Goal: Find specific page/section: Find specific page/section

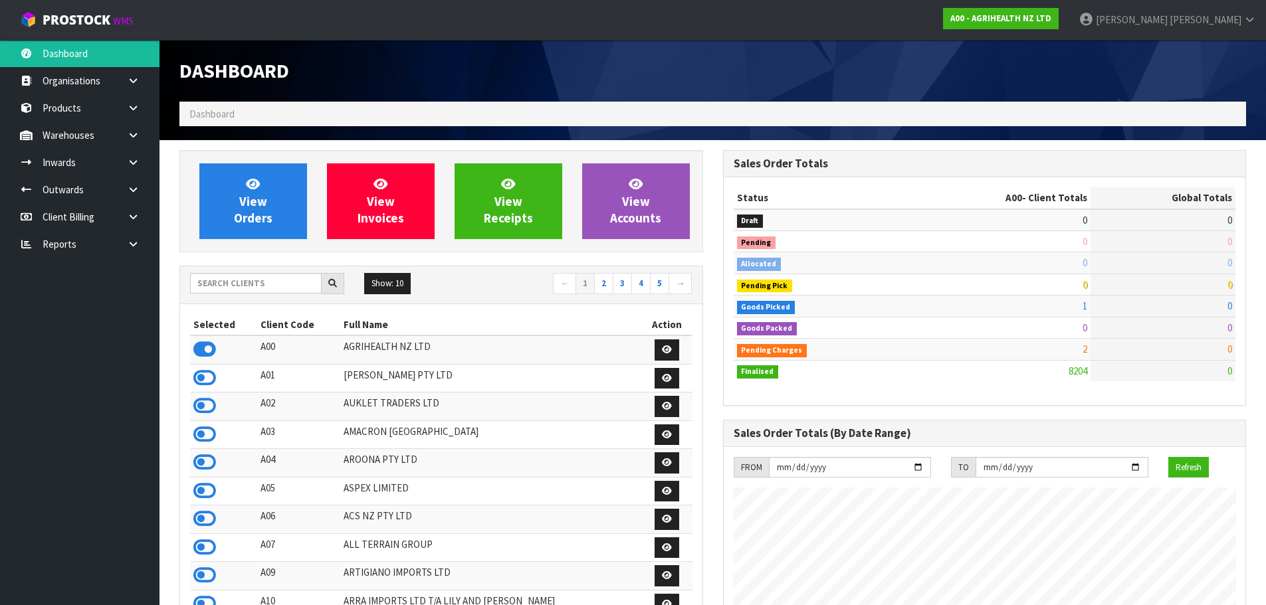
scroll to position [1007, 543]
click at [270, 277] on input "text" at bounding box center [256, 283] width 132 height 21
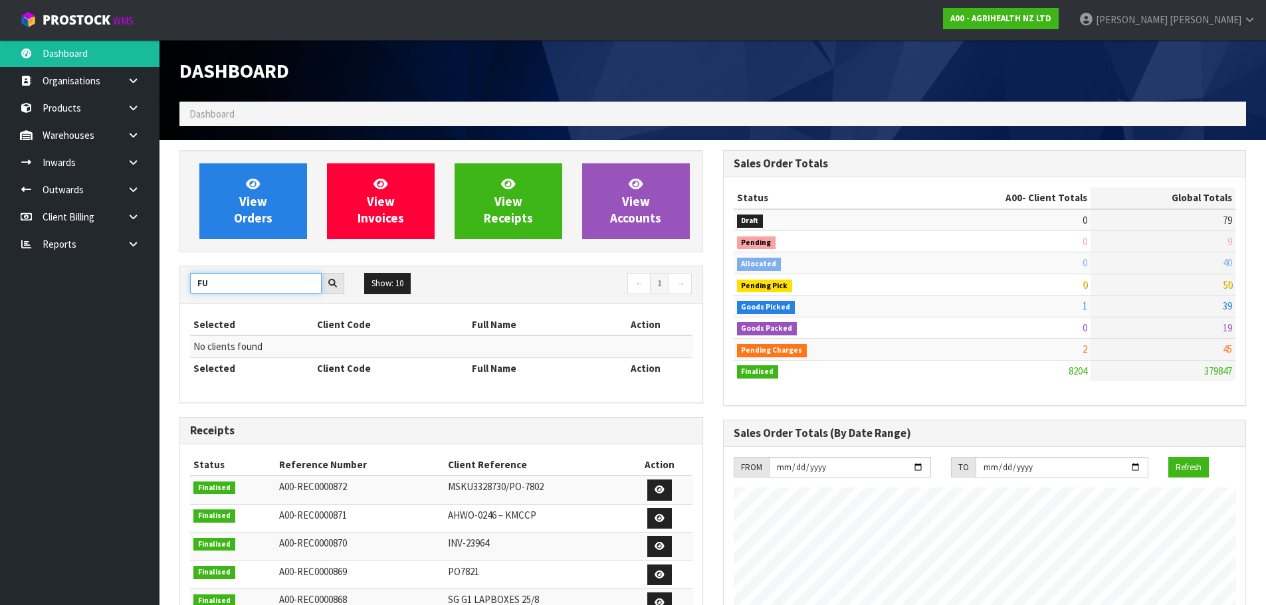
type input "F"
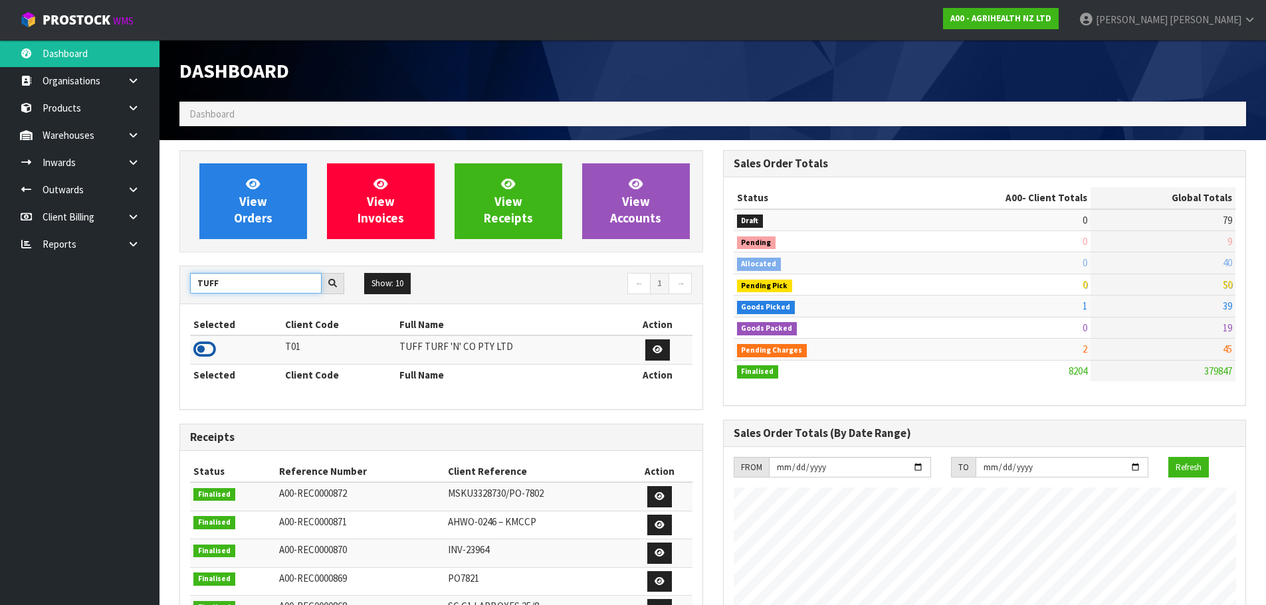
type input "TUFF"
click at [201, 348] on icon at bounding box center [204, 350] width 23 height 20
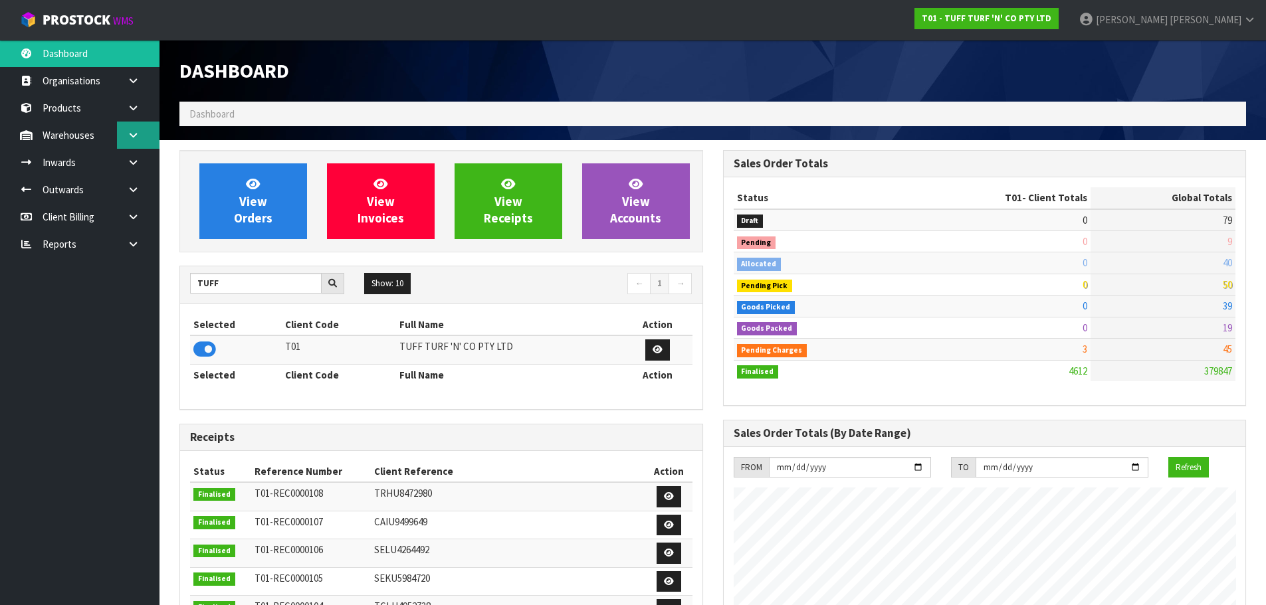
click at [121, 131] on link at bounding box center [138, 135] width 43 height 27
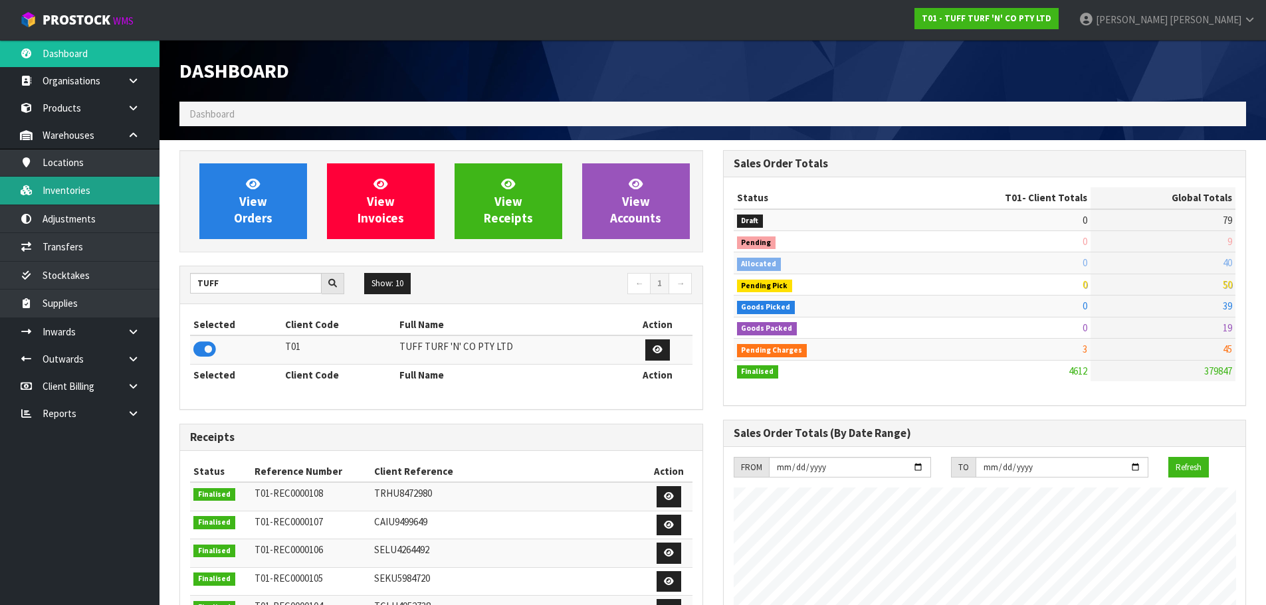
click at [120, 199] on link "Inventories" at bounding box center [80, 190] width 160 height 27
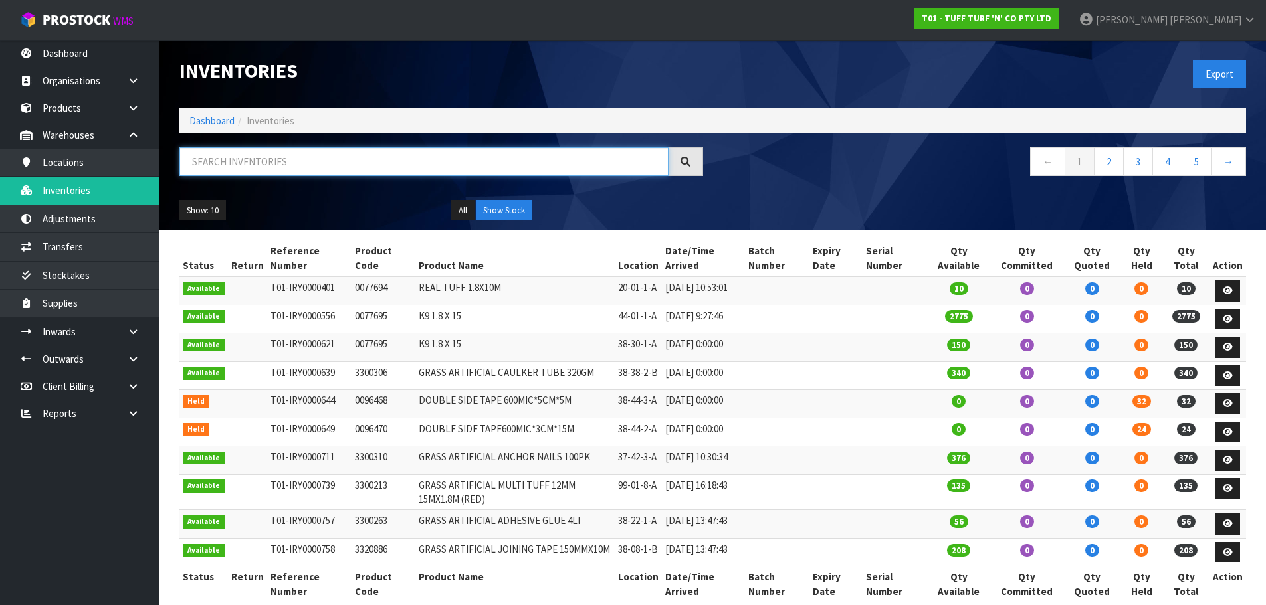
click at [288, 158] on input "text" at bounding box center [423, 162] width 489 height 29
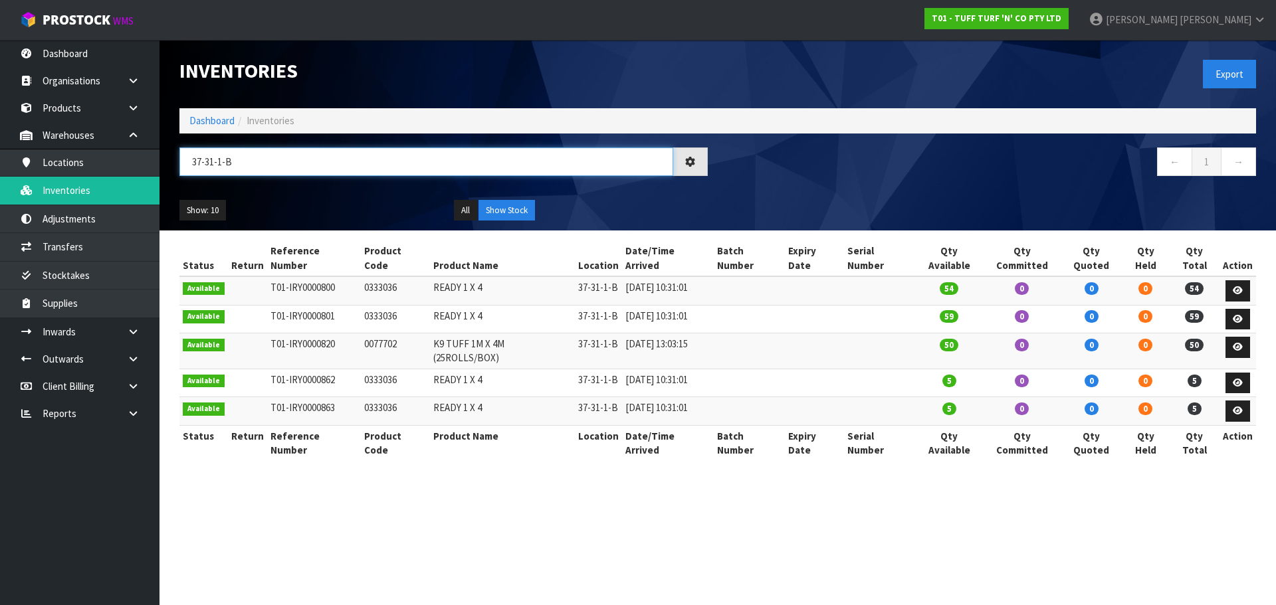
type input "37-31-1-B"
drag, startPoint x: 253, startPoint y: 169, endPoint x: 166, endPoint y: 187, distance: 88.8
click at [166, 187] on header "Inventories Export Dashboard Inventories 37-31-1-B ← 1 → Show: 10 5 10 25 50 Al…" at bounding box center [718, 135] width 1117 height 191
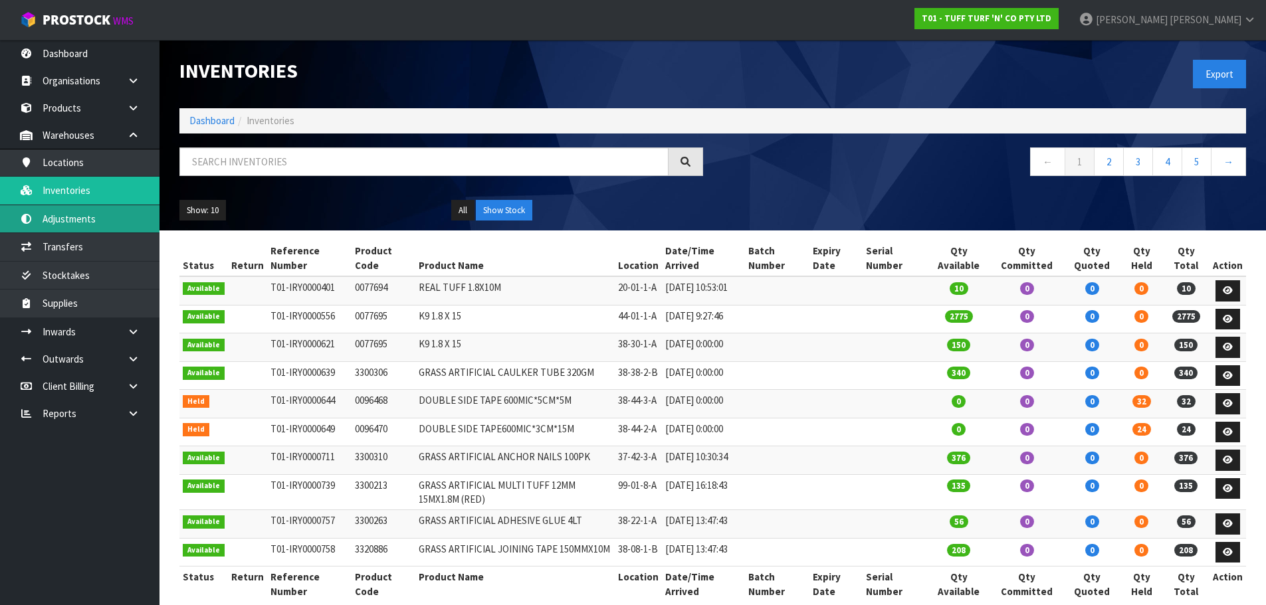
click at [101, 227] on link "Adjustments" at bounding box center [80, 218] width 160 height 27
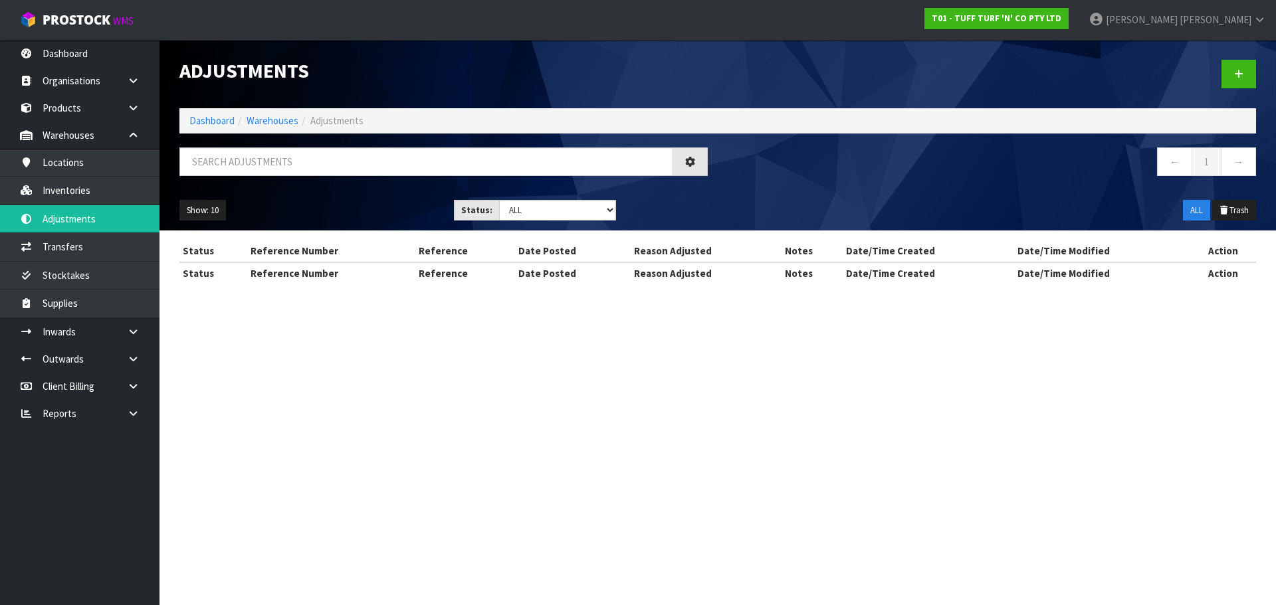
click at [106, 248] on div "Adjustments Dashboard Warehouses Adjustments ← 1 → Show: 10 5 10 25 50 Status: …" at bounding box center [638, 154] width 1276 height 308
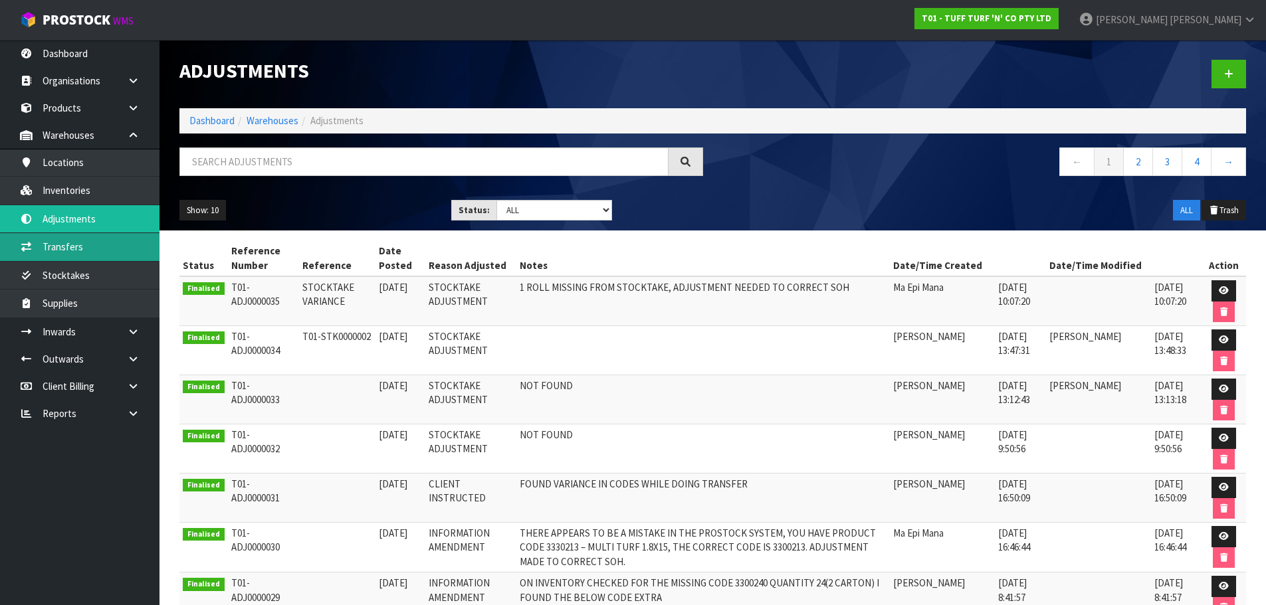
click at [106, 248] on link "Transfers" at bounding box center [80, 246] width 160 height 27
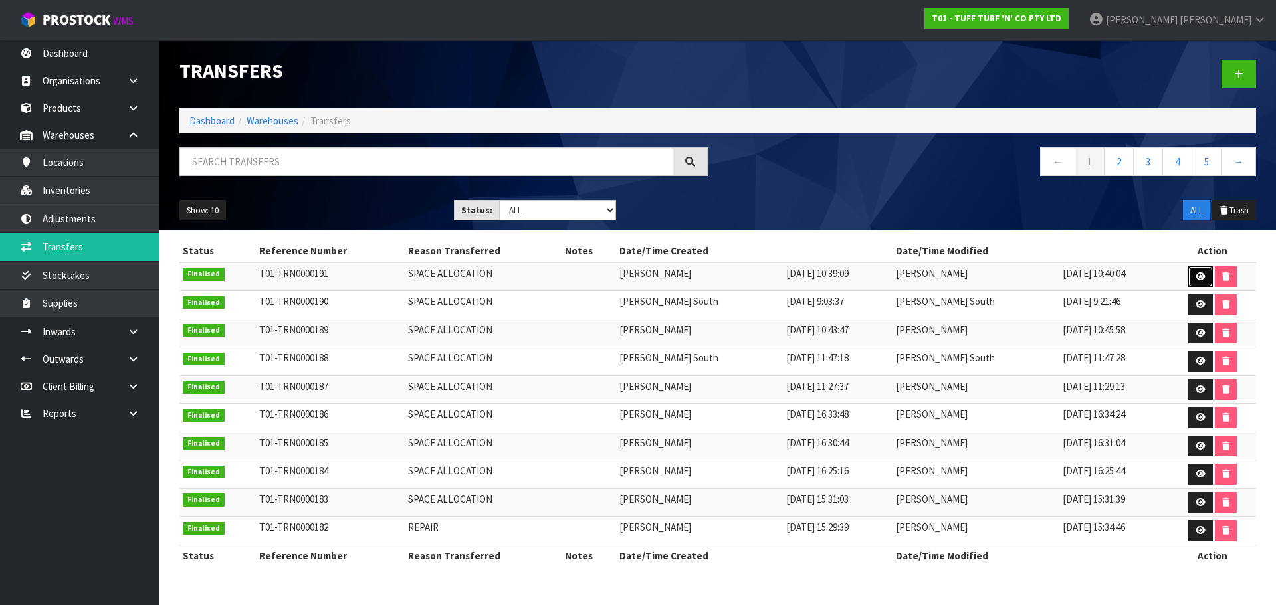
click at [1196, 273] on icon at bounding box center [1201, 276] width 10 height 9
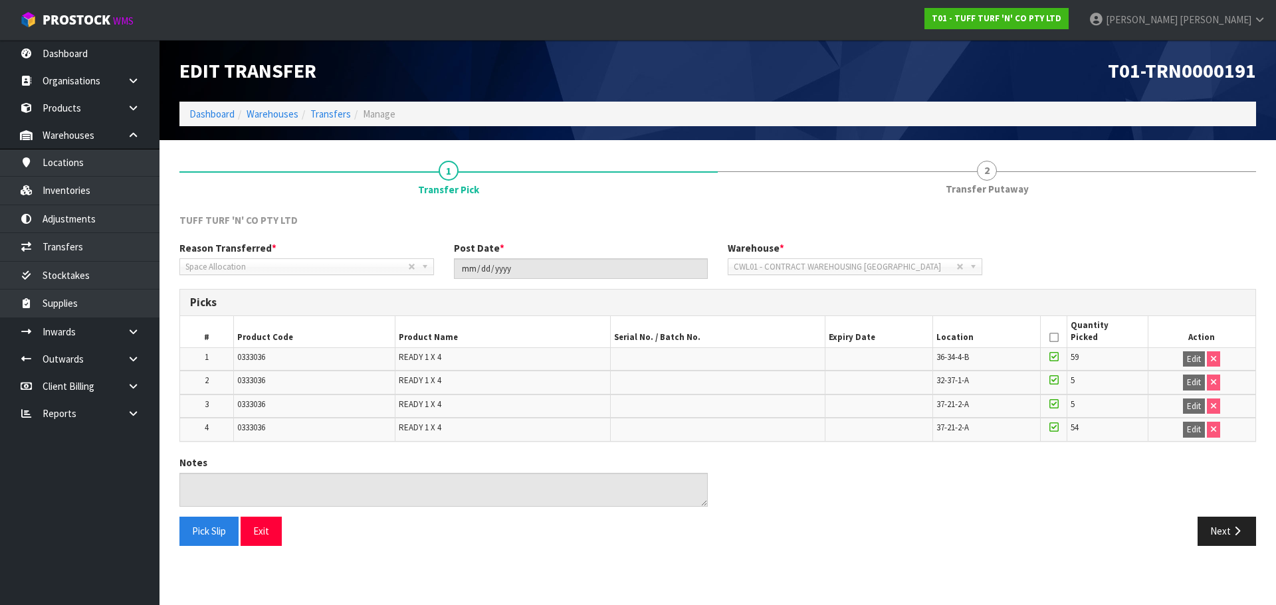
click at [247, 358] on span "0333036" at bounding box center [251, 357] width 28 height 11
copy span "0333036"
click at [94, 185] on link "Inventories" at bounding box center [80, 190] width 160 height 27
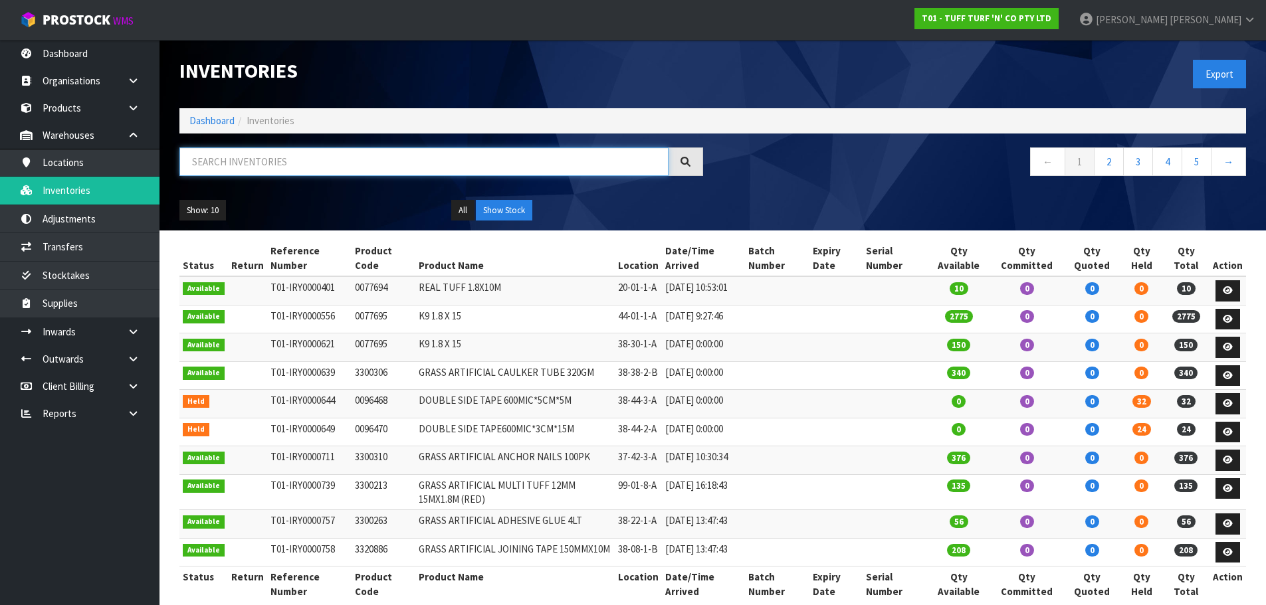
click at [352, 167] on input "text" at bounding box center [423, 162] width 489 height 29
paste input "0333036"
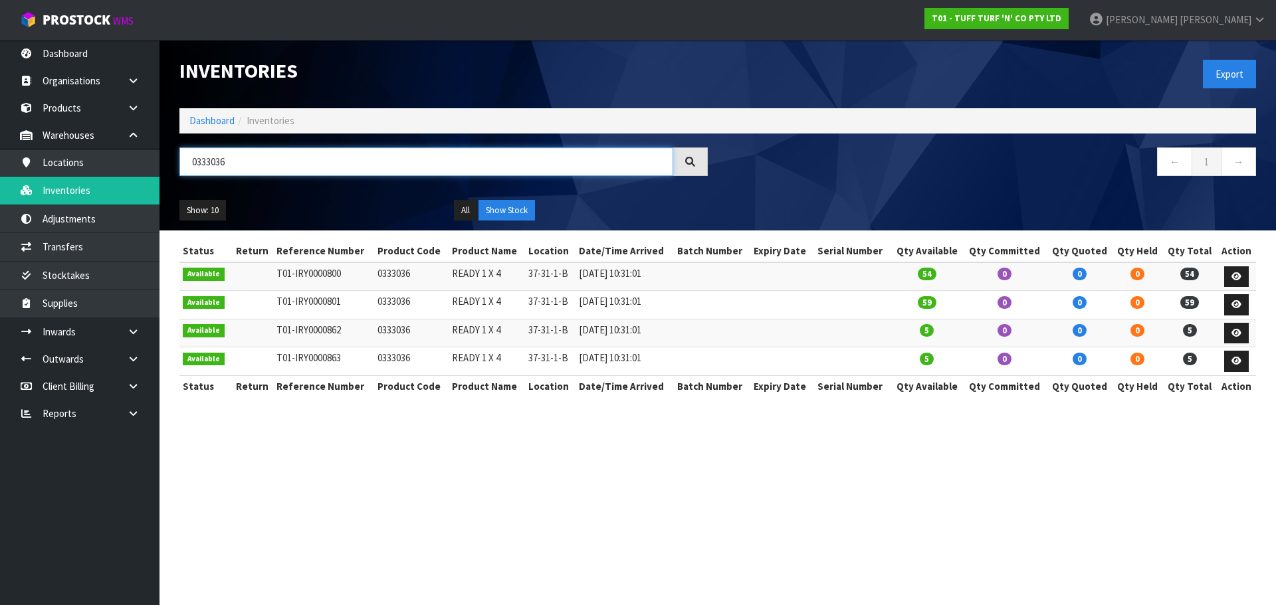
type input "0333036"
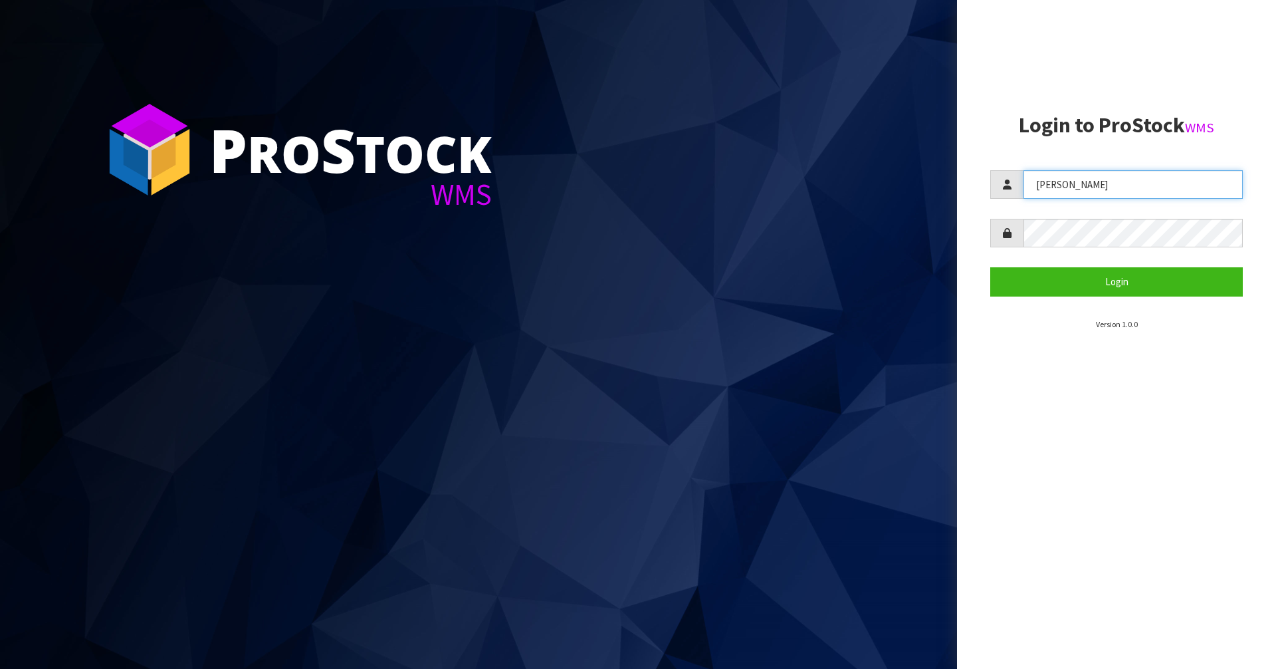
click at [1142, 174] on input "[PERSON_NAME]" at bounding box center [1132, 184] width 219 height 29
type input "Mana"
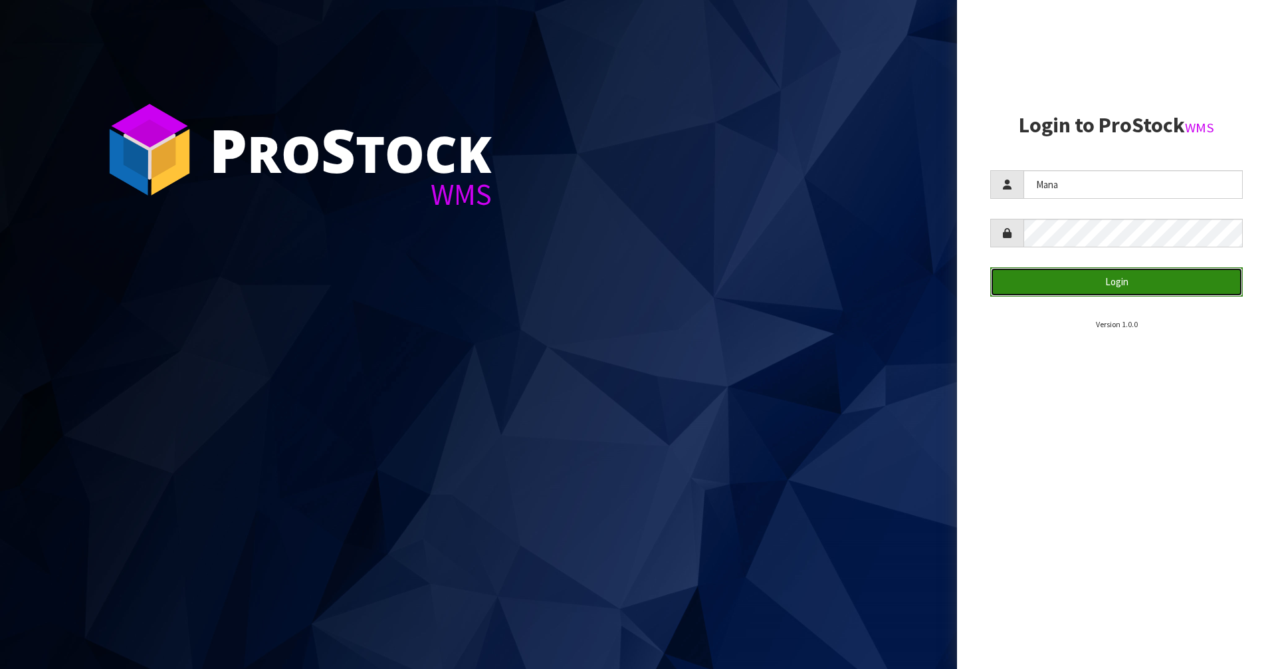
click at [1090, 273] on button "Login" at bounding box center [1116, 281] width 253 height 29
